Goal: Transaction & Acquisition: Purchase product/service

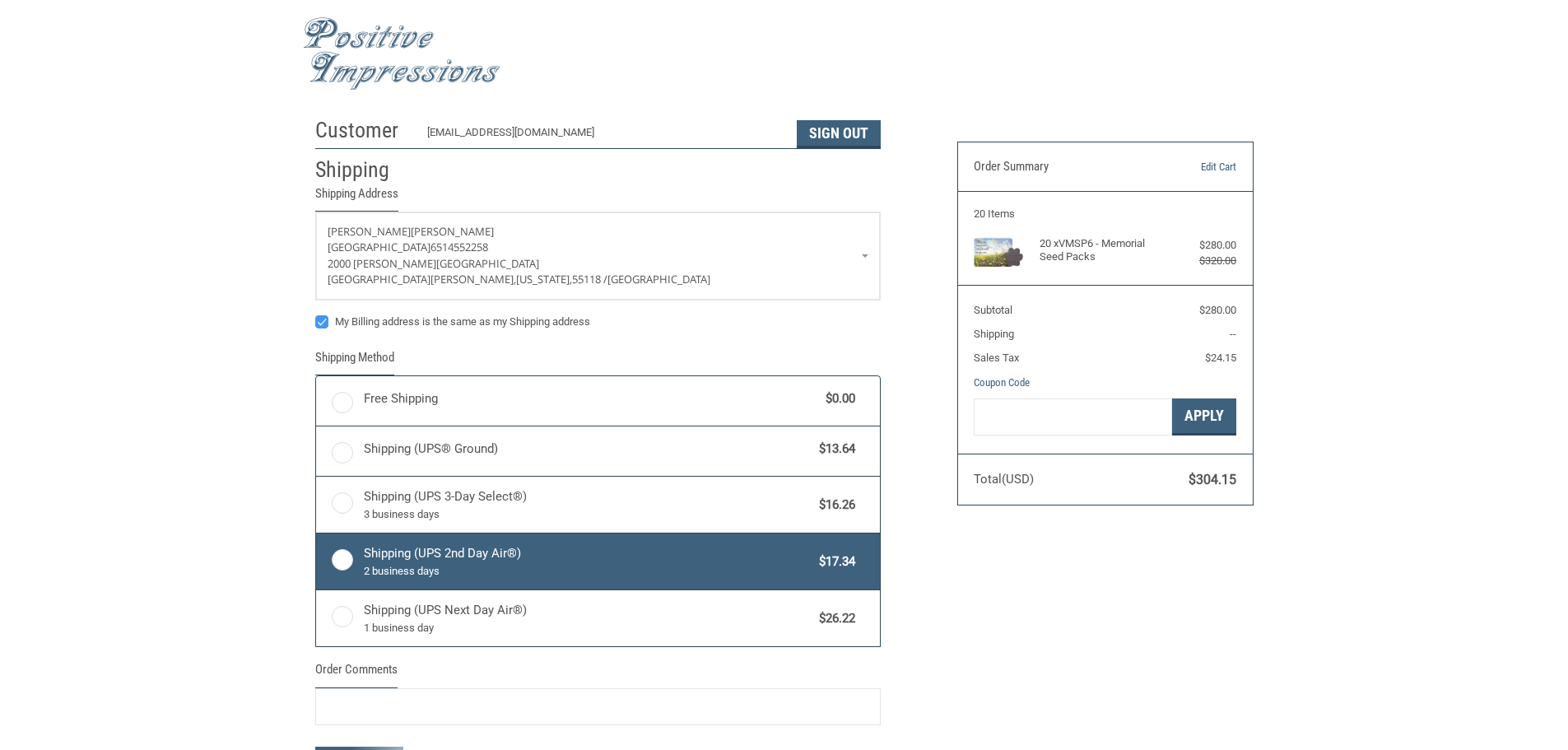
radio input "true"
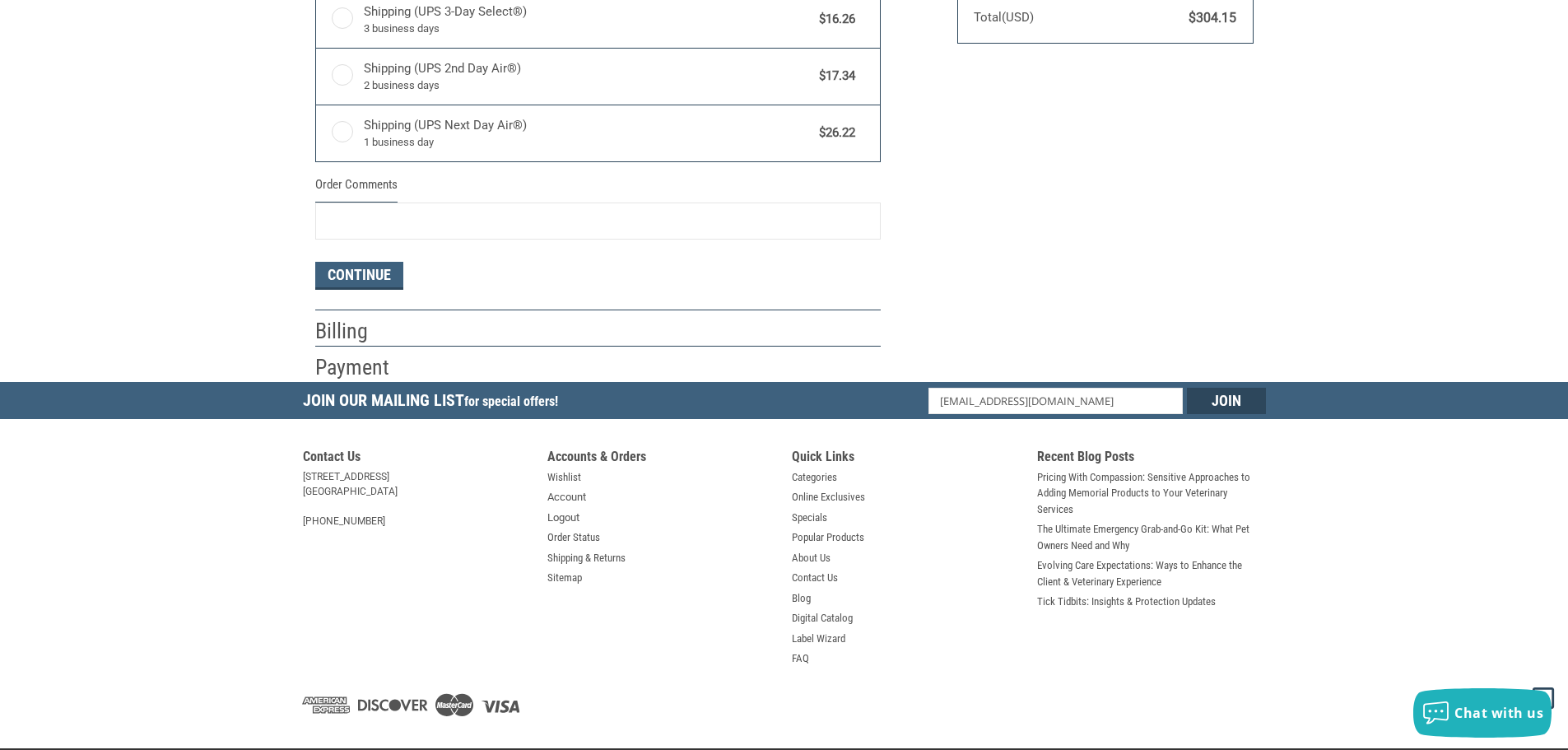
scroll to position [490, 0]
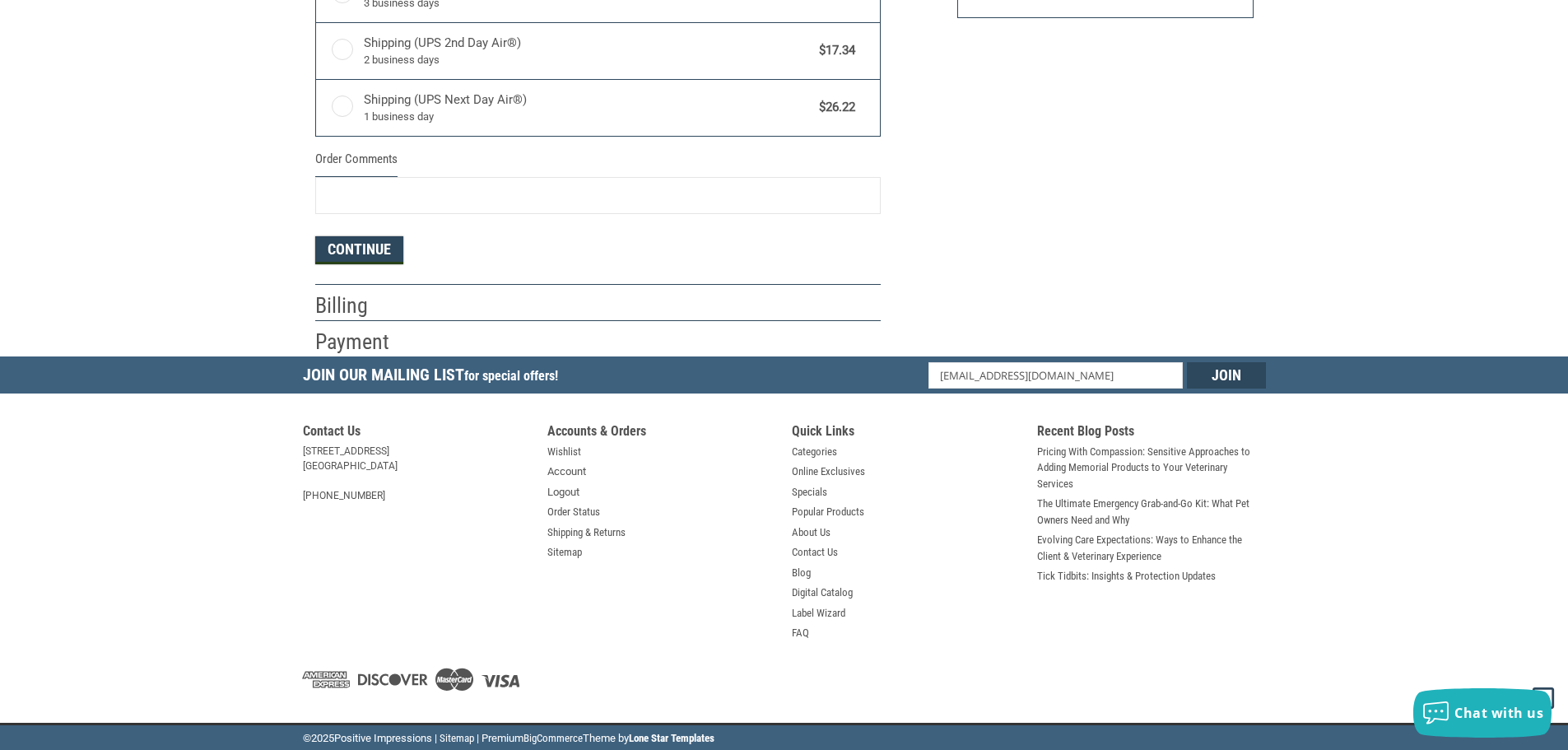
click at [331, 252] on button "Continue" at bounding box center [360, 251] width 88 height 28
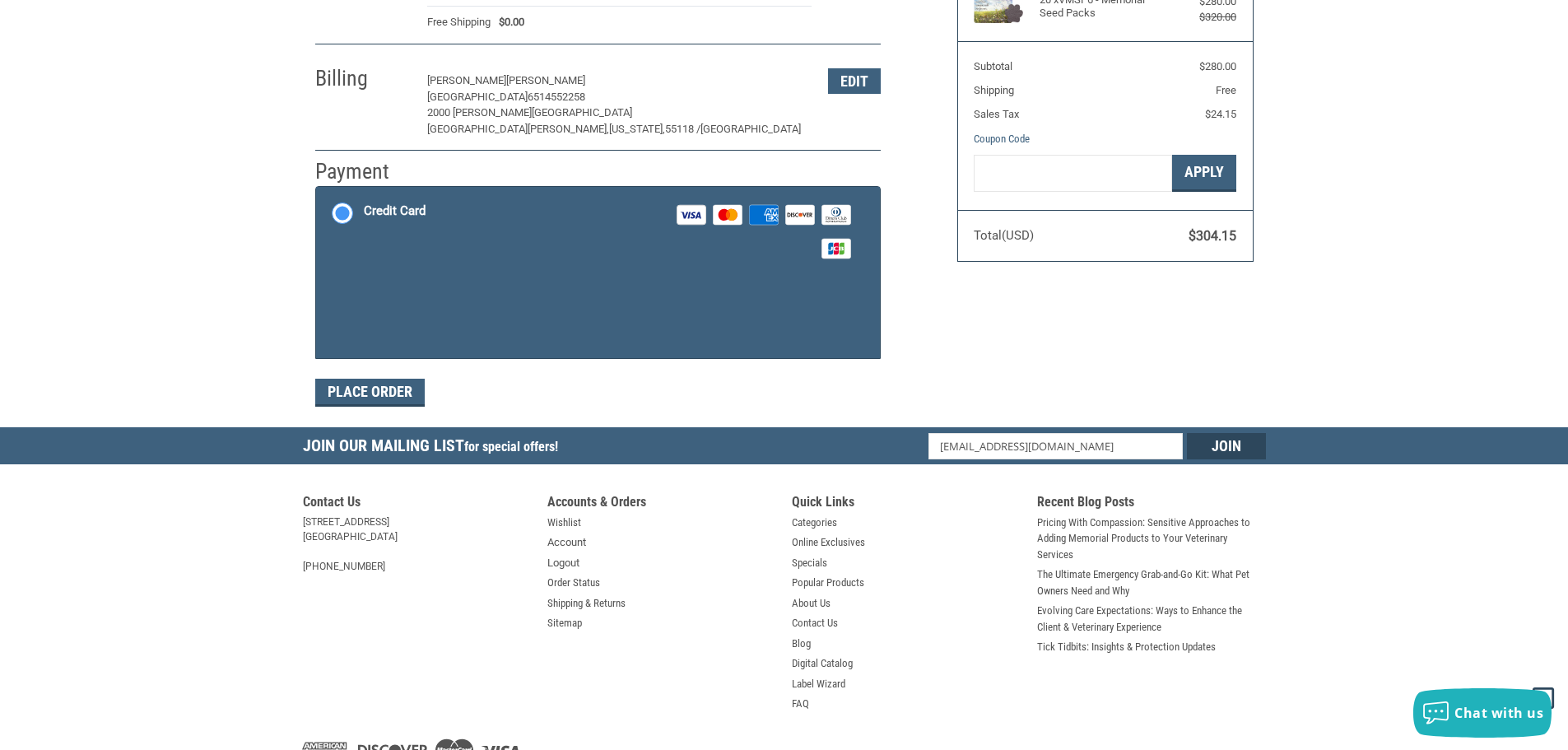
scroll to position [247, 0]
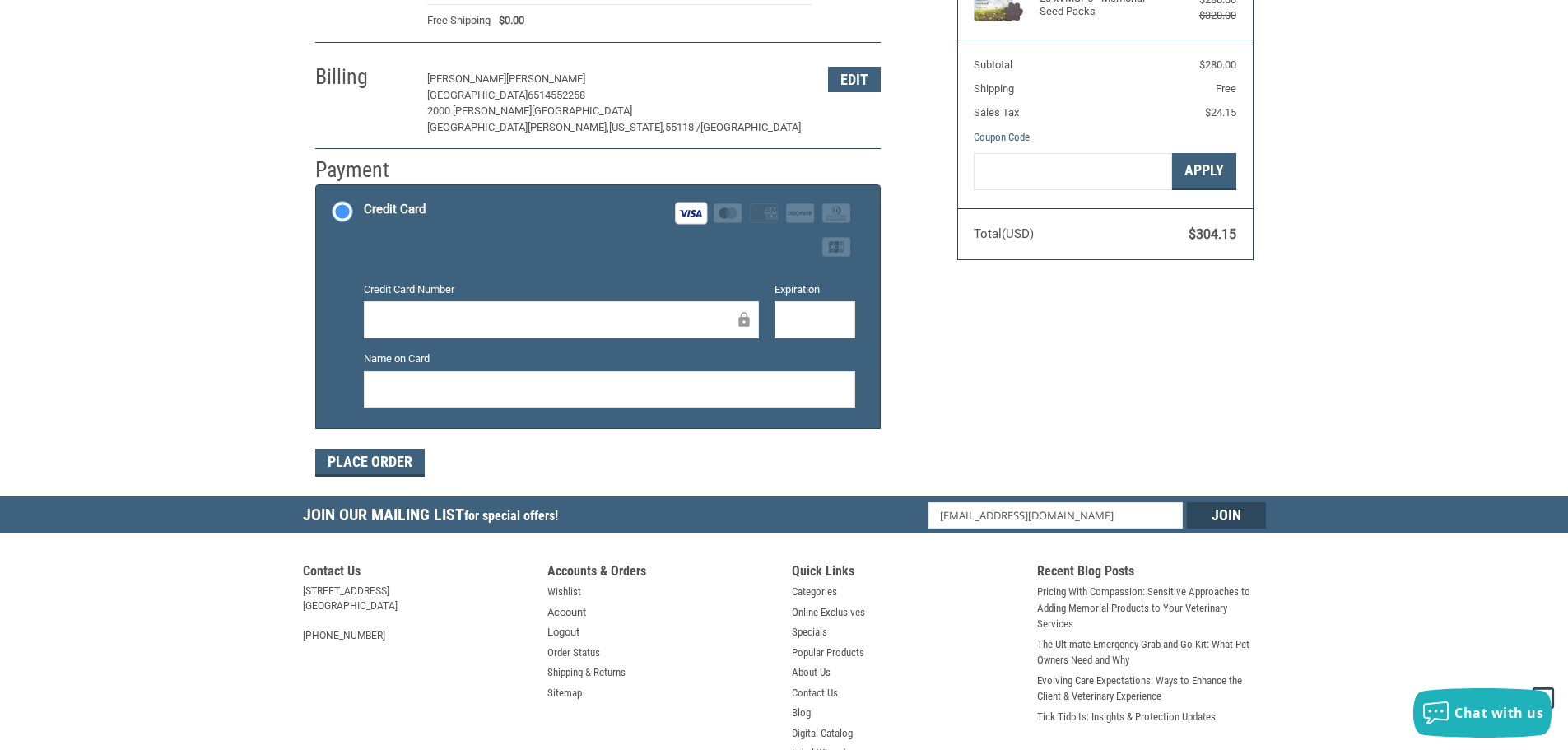
click at [779, 338] on div at bounding box center [815, 320] width 81 height 37
click at [802, 334] on div at bounding box center [815, 320] width 81 height 37
click at [804, 377] on div at bounding box center [609, 389] width 491 height 37
click at [383, 457] on button "Place Order" at bounding box center [371, 462] width 110 height 28
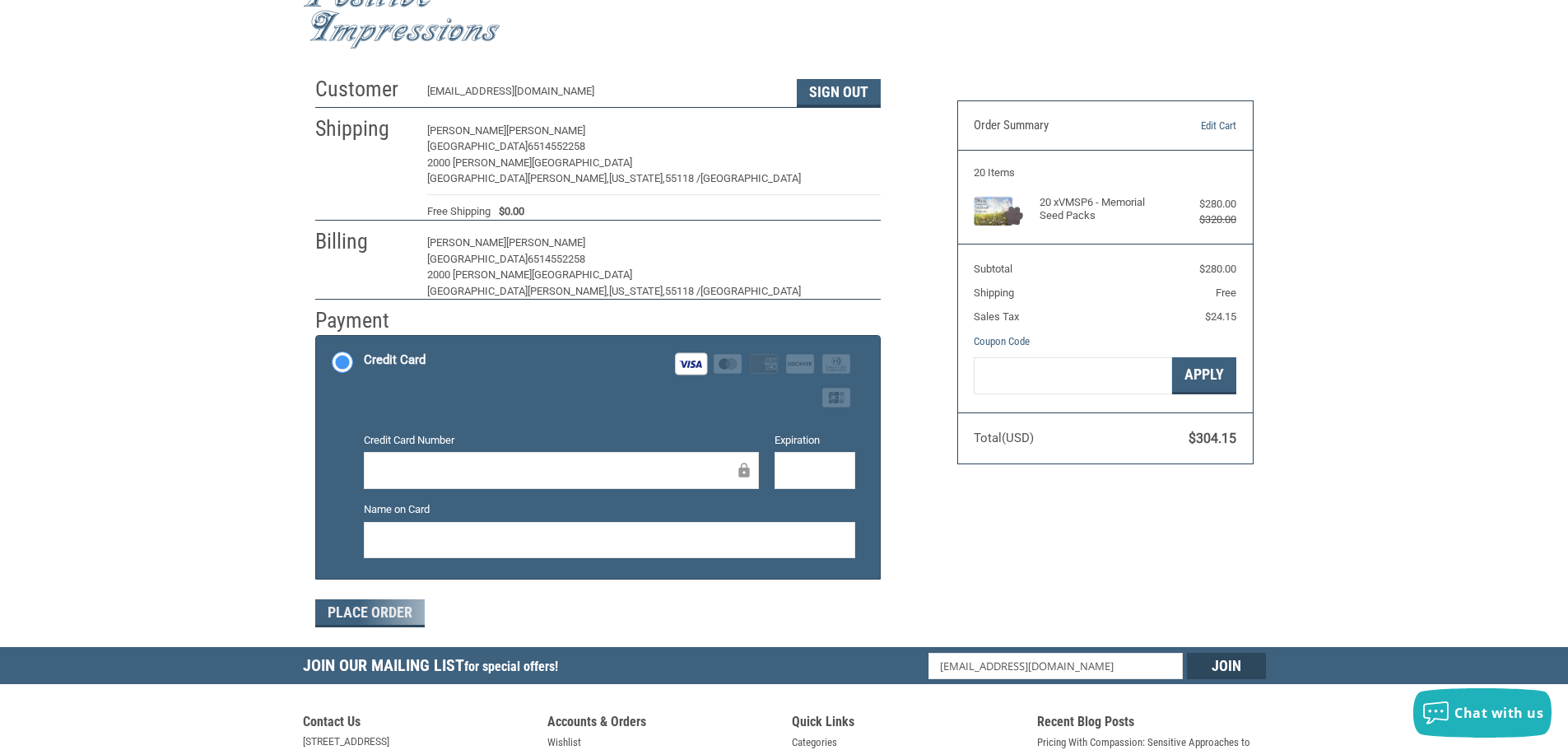
scroll to position [0, 0]
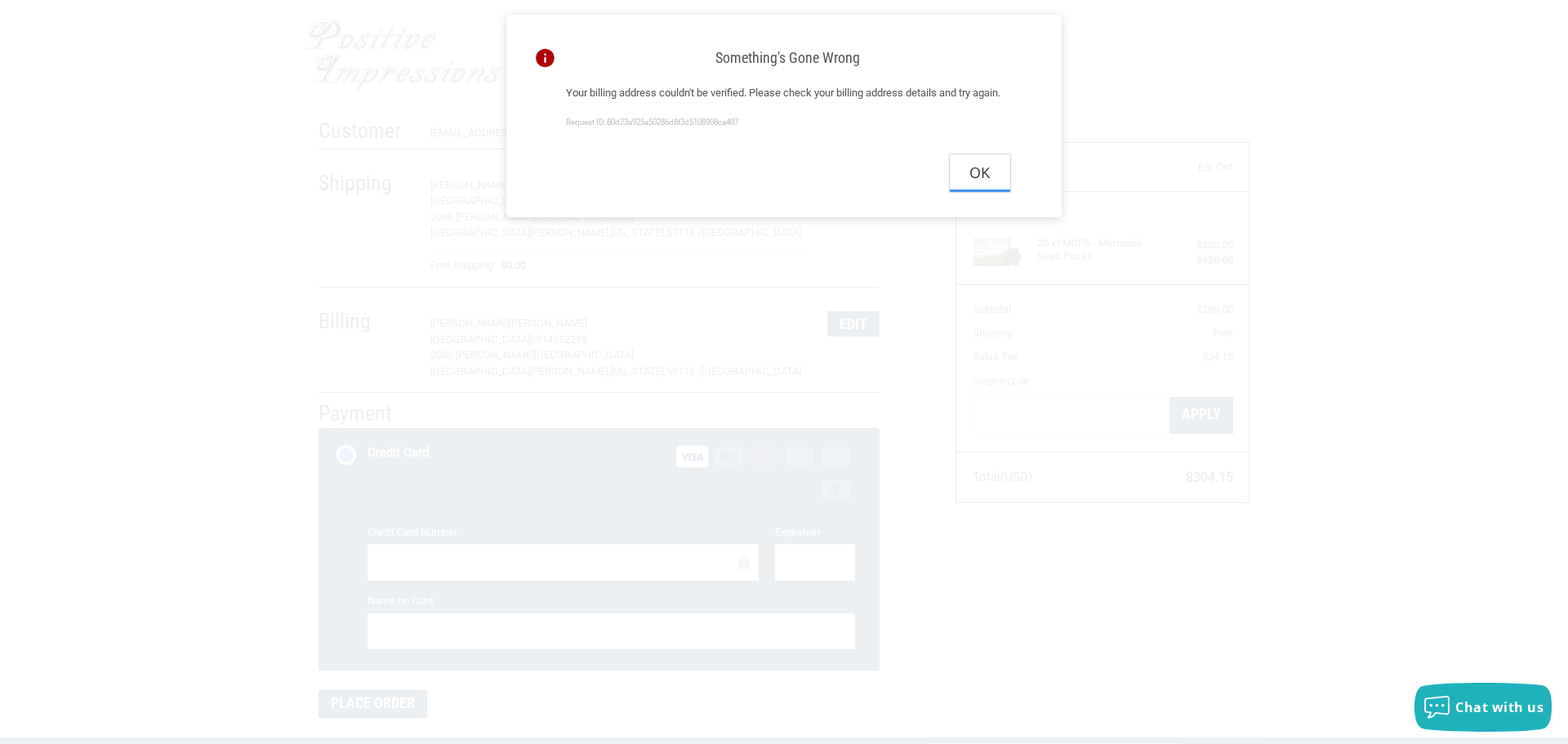
click at [979, 190] on button "Ok" at bounding box center [980, 172] width 60 height 37
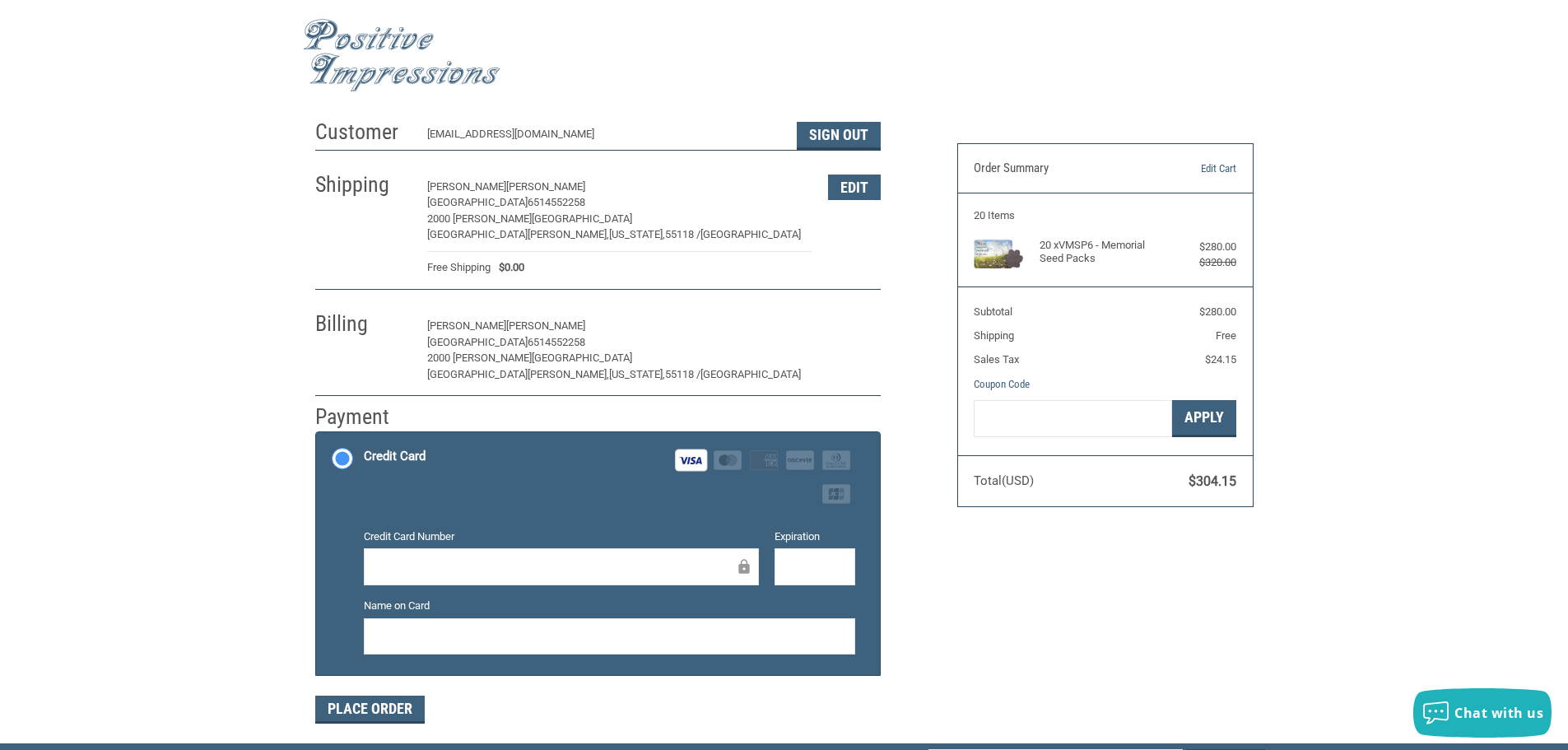
click at [856, 328] on button "Edit" at bounding box center [854, 327] width 53 height 26
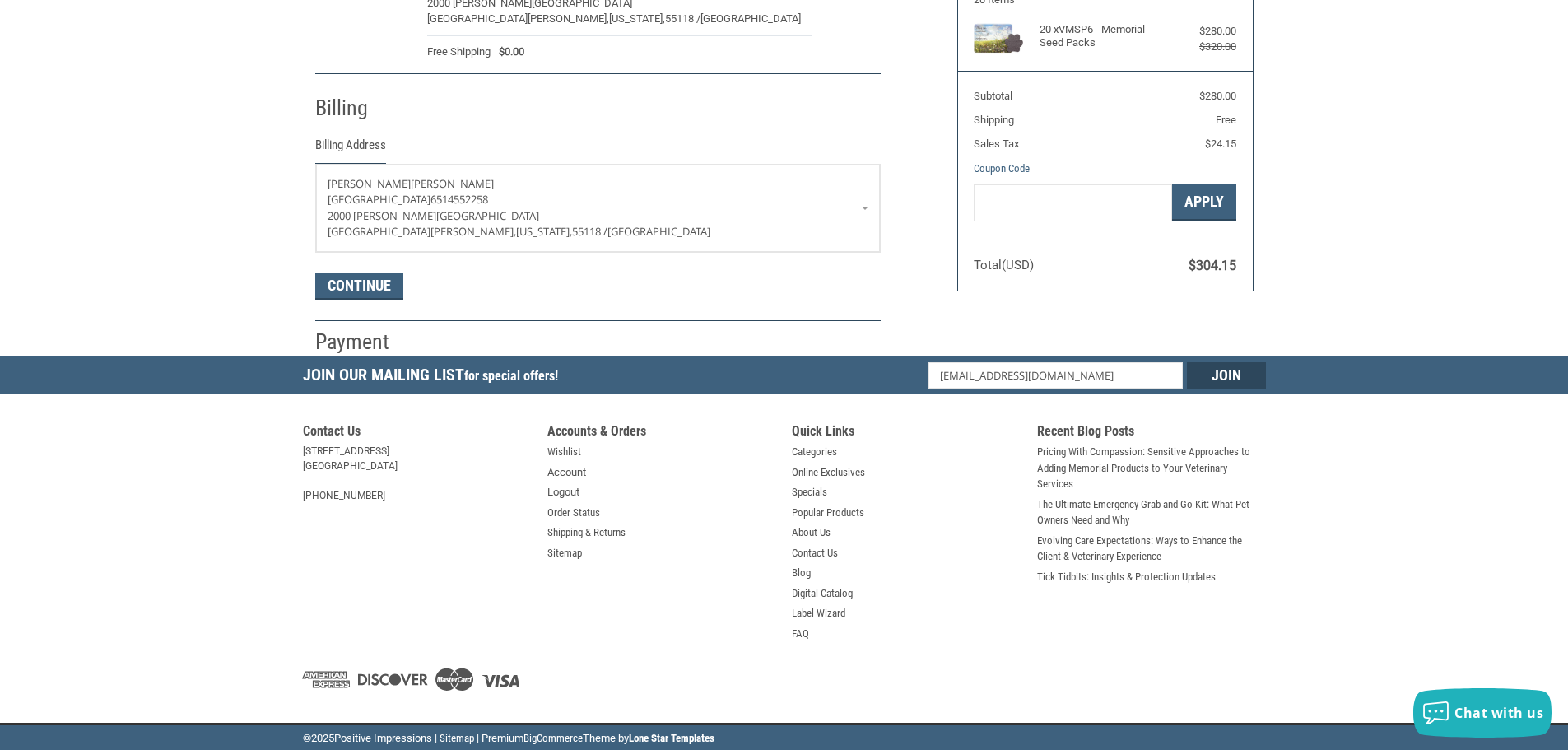
scroll to position [218, 0]
click at [861, 210] on p "2000 [PERSON_NAME][GEOGRAPHIC_DATA]" at bounding box center [598, 217] width 541 height 16
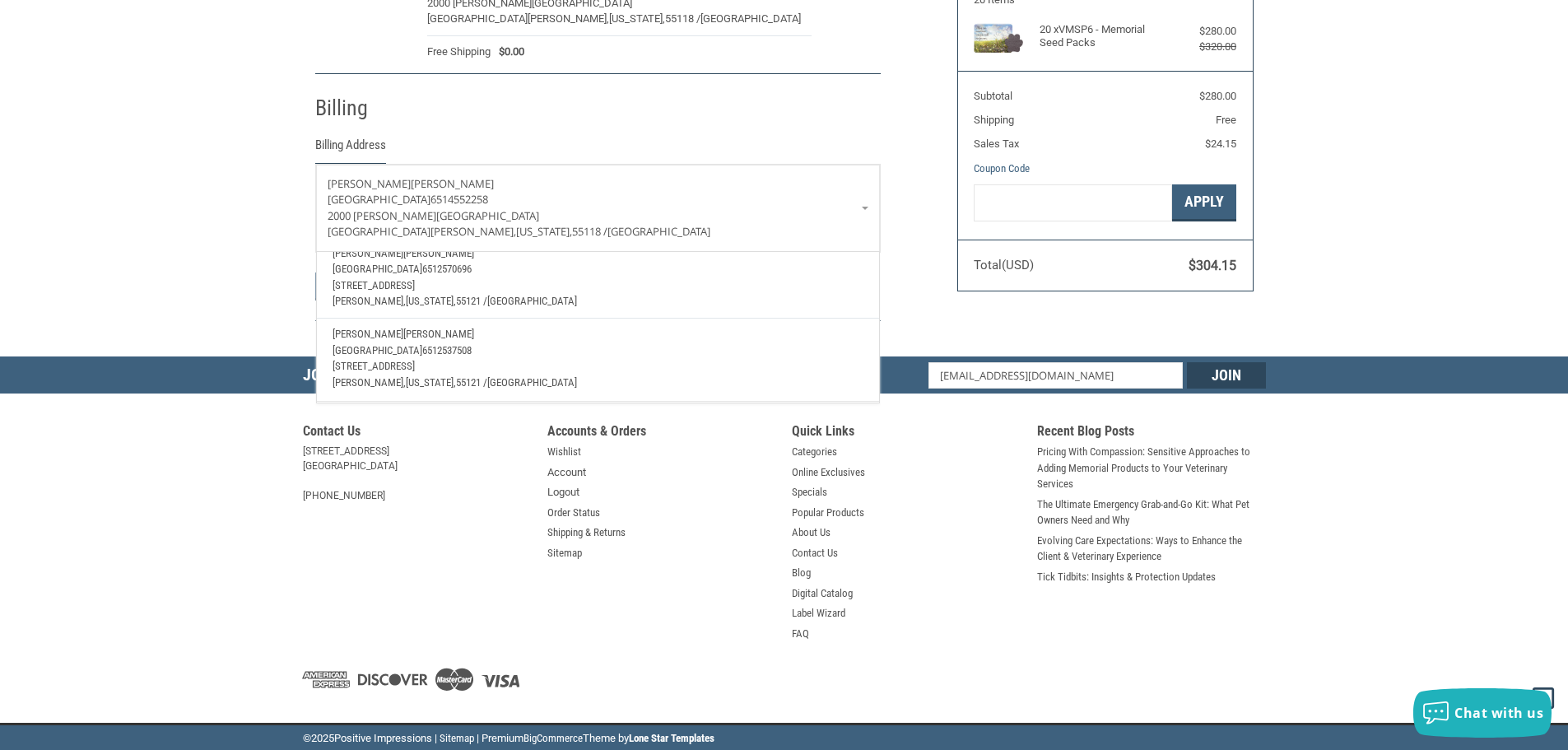
scroll to position [383, 0]
click at [571, 278] on p "[STREET_ADDRESS]" at bounding box center [597, 286] width 530 height 16
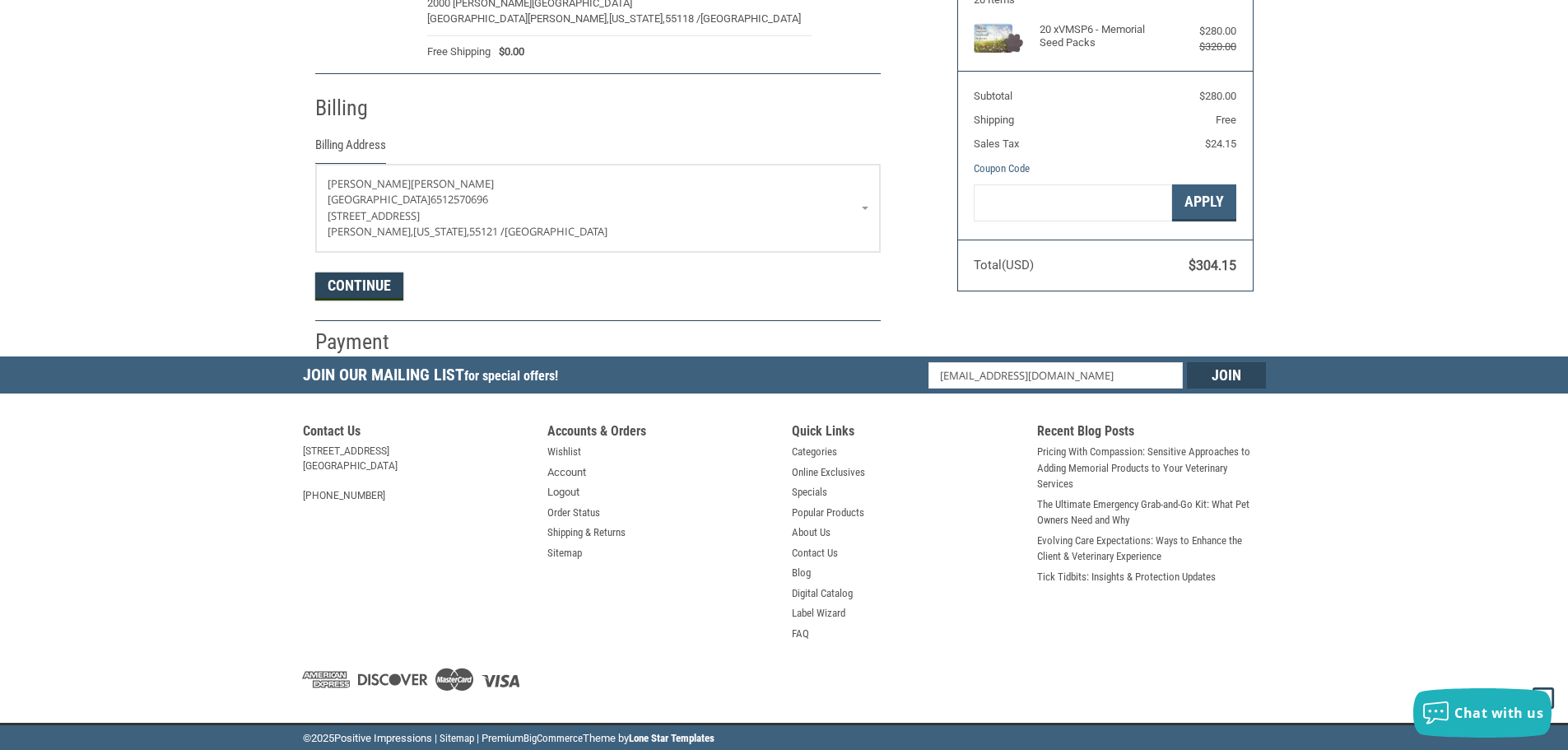
click at [373, 273] on button "Continue" at bounding box center [360, 287] width 88 height 28
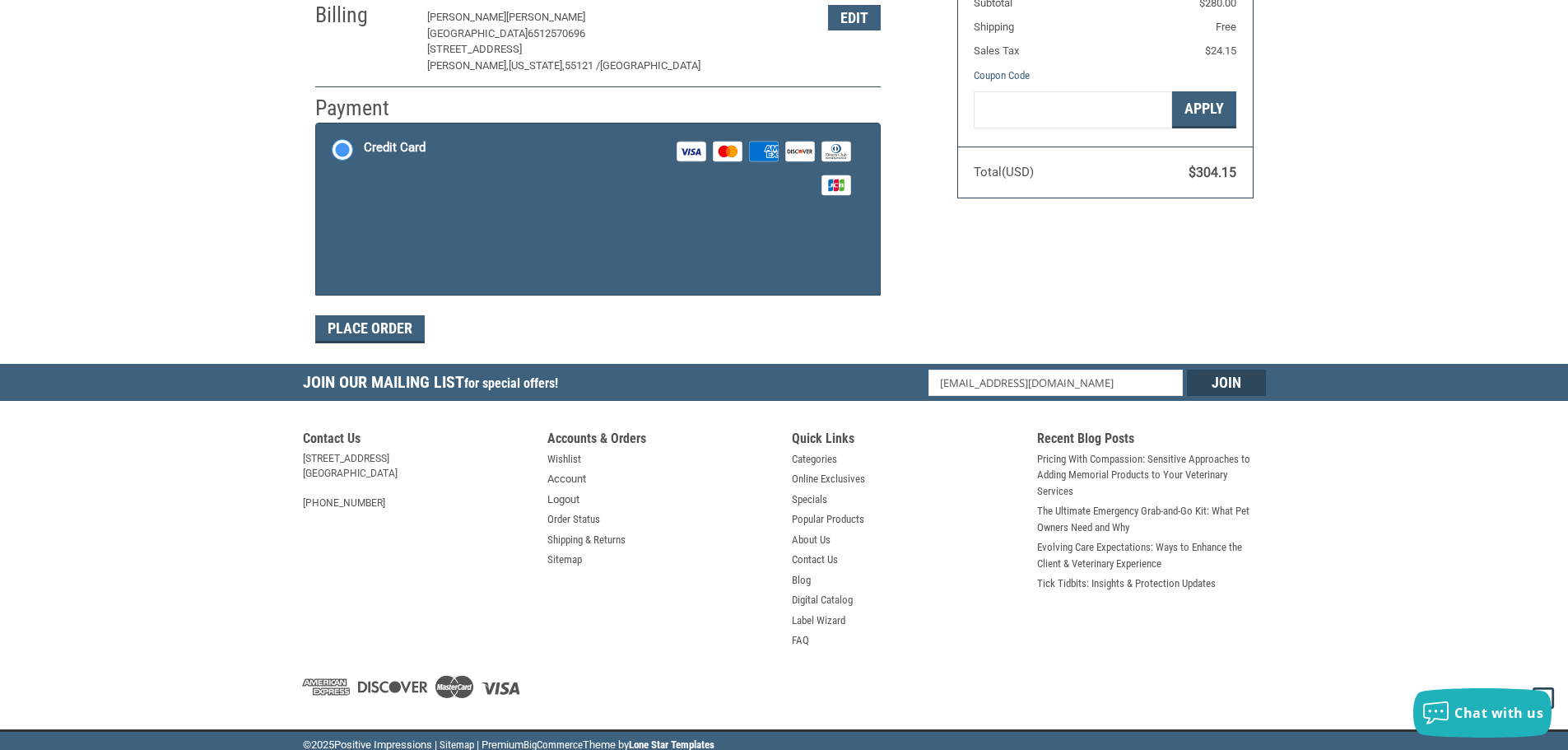
scroll to position [318, 0]
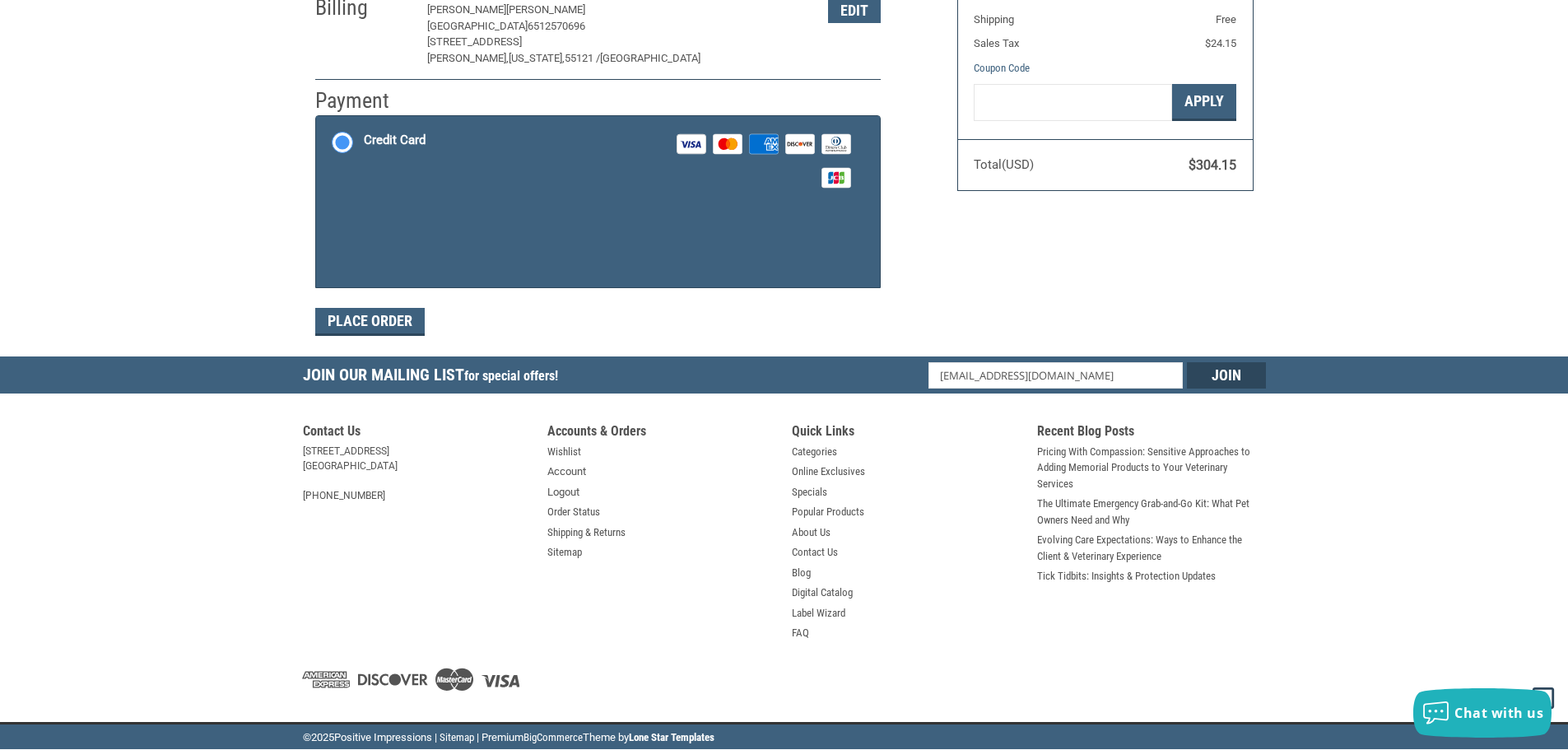
click at [489, 212] on div at bounding box center [609, 246] width 491 height 82
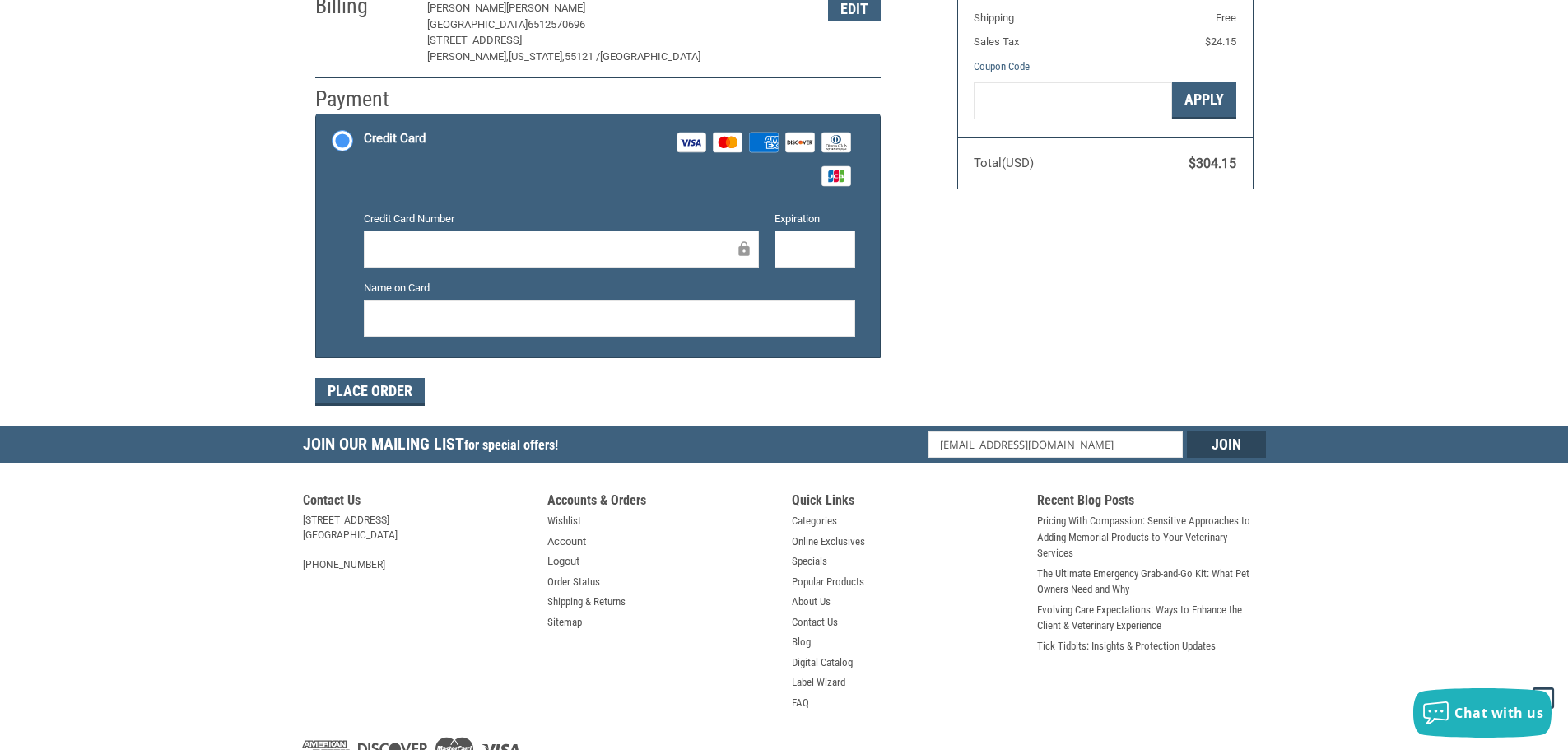
click at [467, 240] on iframe at bounding box center [555, 249] width 360 height 19
click at [475, 237] on div at bounding box center [561, 249] width 395 height 37
drag, startPoint x: 771, startPoint y: 240, endPoint x: 788, endPoint y: 248, distance: 18.8
click at [771, 241] on div "Expiration" at bounding box center [814, 240] width 97 height 59
click at [367, 401] on button "Place Order" at bounding box center [371, 391] width 110 height 28
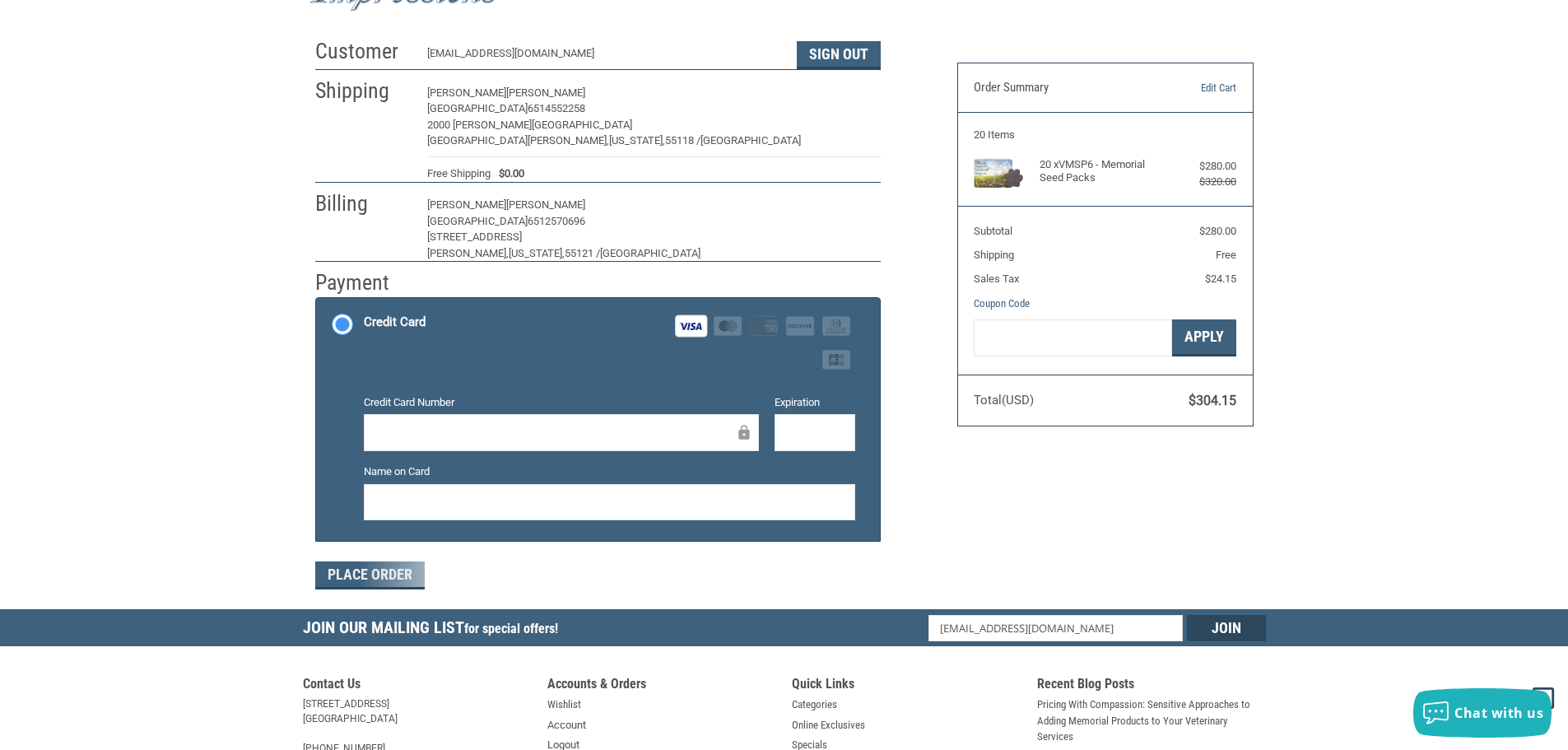
scroll to position [71, 0]
